Goal: Task Accomplishment & Management: Manage account settings

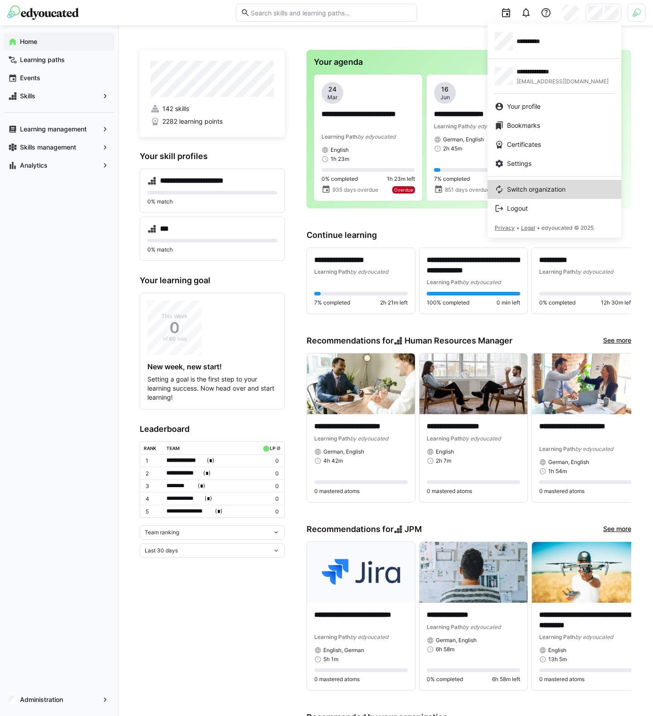
click at [533, 188] on span "Switch organization" at bounding box center [536, 189] width 58 height 9
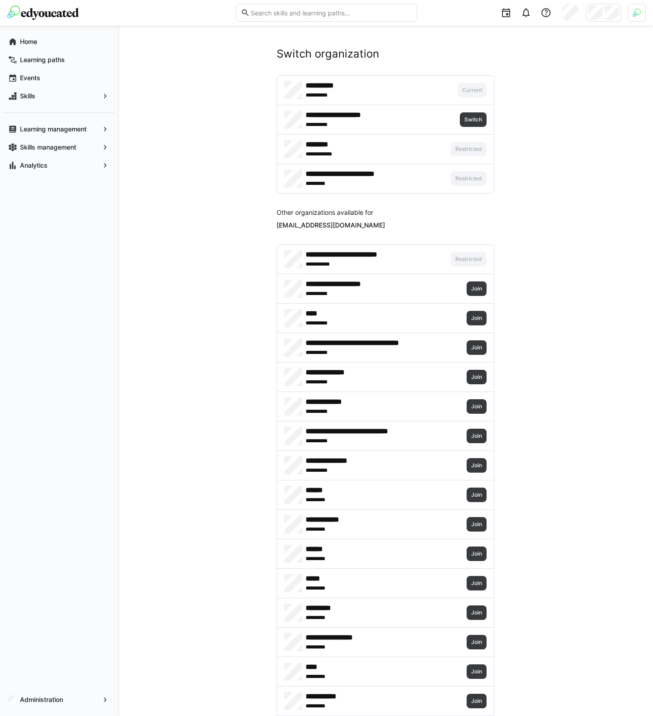
click at [634, 20] on div at bounding box center [636, 13] width 18 height 18
click at [530, 104] on span "Activate" at bounding box center [534, 106] width 23 height 7
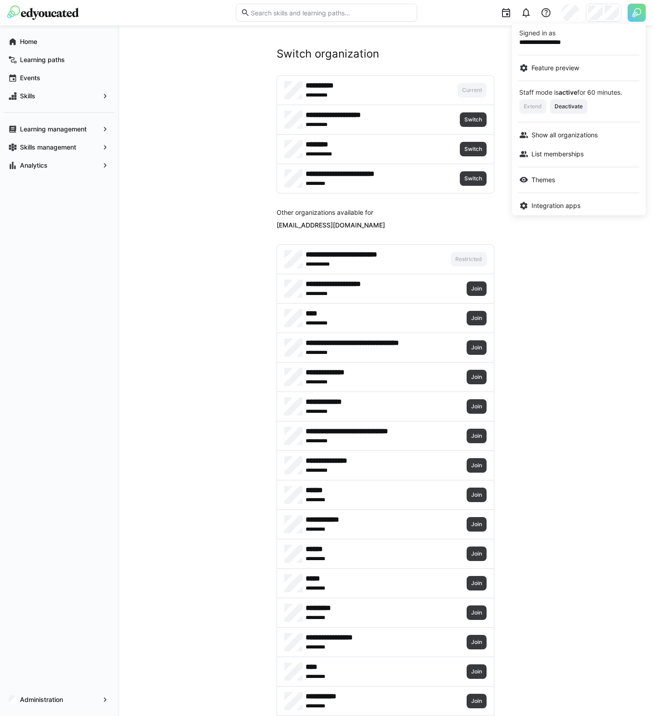
click at [469, 150] on div at bounding box center [326, 358] width 653 height 716
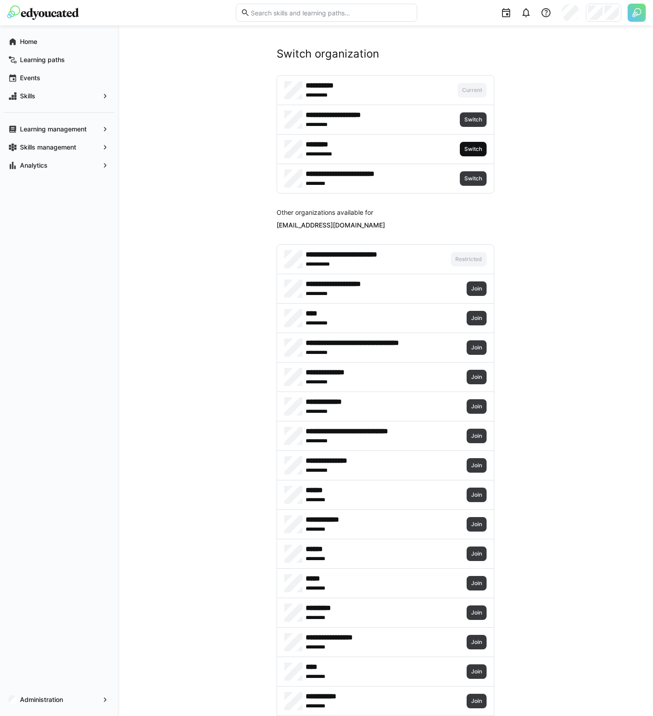
click at [469, 150] on span "Switch" at bounding box center [472, 148] width 19 height 7
